Goal: Transaction & Acquisition: Purchase product/service

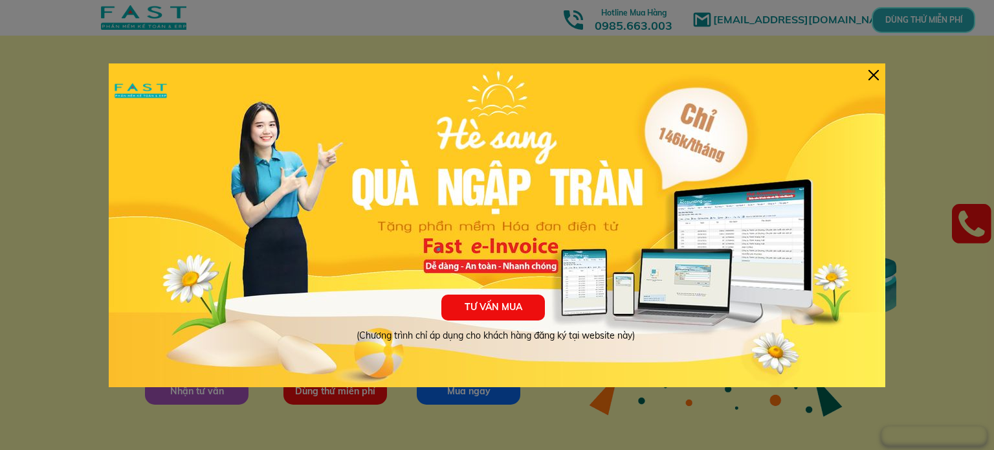
click at [298, 237] on div "TƯ VẤN MUA (Chương trình chỉ áp dụng cho khách hàng đăng ký tại website này)" at bounding box center [497, 224] width 776 height 323
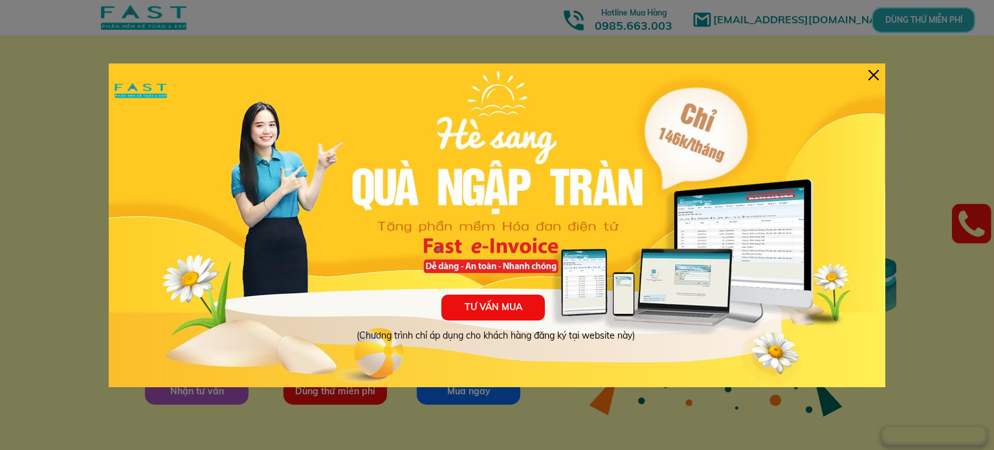
click at [298, 234] on div "TƯ VẤN MUA (Chương trình chỉ áp dụng cho khách hàng đăng ký tại website này)" at bounding box center [497, 224] width 776 height 323
click at [311, 276] on div "TƯ VẤN MUA (Chương trình chỉ áp dụng cho khách hàng đăng ký tại website này)" at bounding box center [497, 224] width 776 height 323
click at [303, 232] on div "TƯ VẤN MUA (Chương trình chỉ áp dụng cho khách hàng đăng ký tại website này)" at bounding box center [497, 224] width 776 height 323
click at [301, 246] on div "TƯ VẤN MUA (Chương trình chỉ áp dụng cho khách hàng đăng ký tại website này)" at bounding box center [497, 224] width 776 height 323
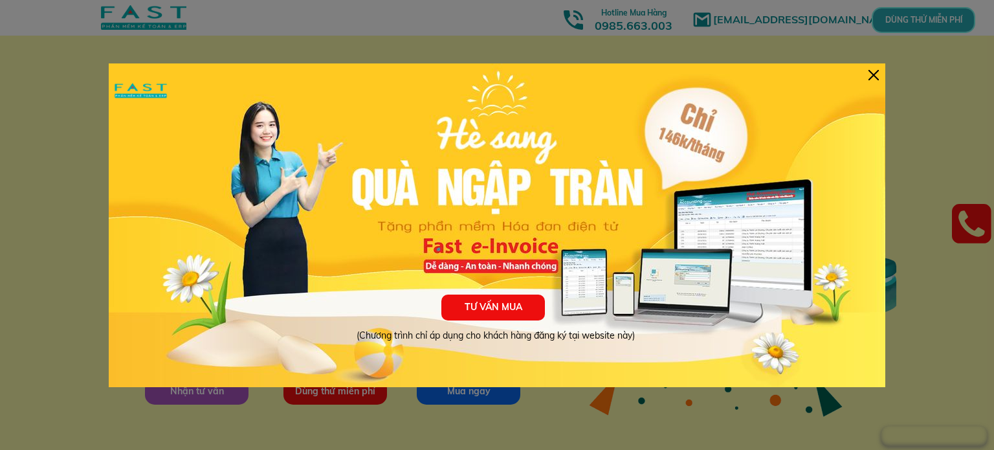
click at [301, 246] on div "TƯ VẤN MUA (Chương trình chỉ áp dụng cho khách hàng đăng ký tại website này)" at bounding box center [497, 224] width 776 height 323
click at [321, 265] on div "TƯ VẤN MUA (Chương trình chỉ áp dụng cho khách hàng đăng ký tại website này)" at bounding box center [497, 224] width 776 height 323
click at [323, 248] on div "TƯ VẤN MUA (Chương trình chỉ áp dụng cho khách hàng đăng ký tại website này)" at bounding box center [497, 224] width 776 height 323
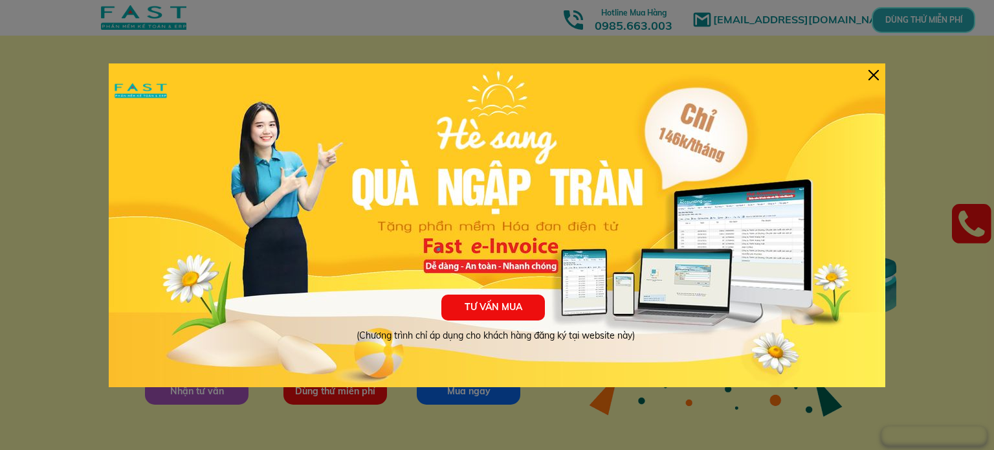
click at [338, 237] on div "TƯ VẤN MUA (Chương trình chỉ áp dụng cho khách hàng đăng ký tại website này)" at bounding box center [497, 224] width 776 height 323
